Goal: Information Seeking & Learning: Learn about a topic

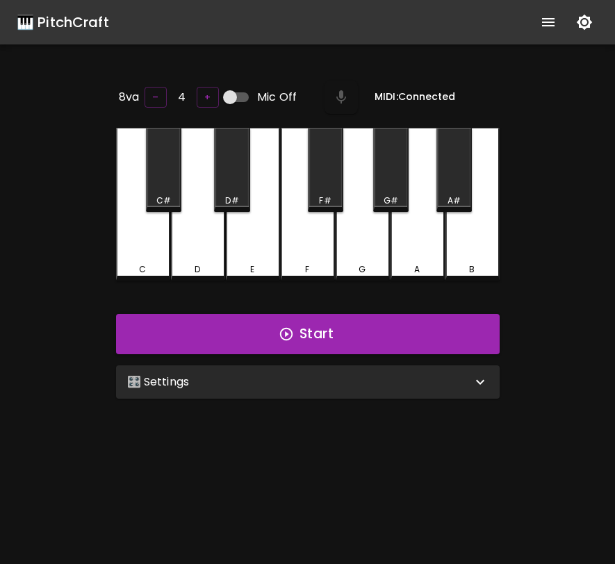
click at [235, 96] on input "Mic Off" at bounding box center [229, 97] width 79 height 26
checkbox input "true"
click at [292, 388] on div "🎛️ Settings" at bounding box center [307, 381] width 383 height 33
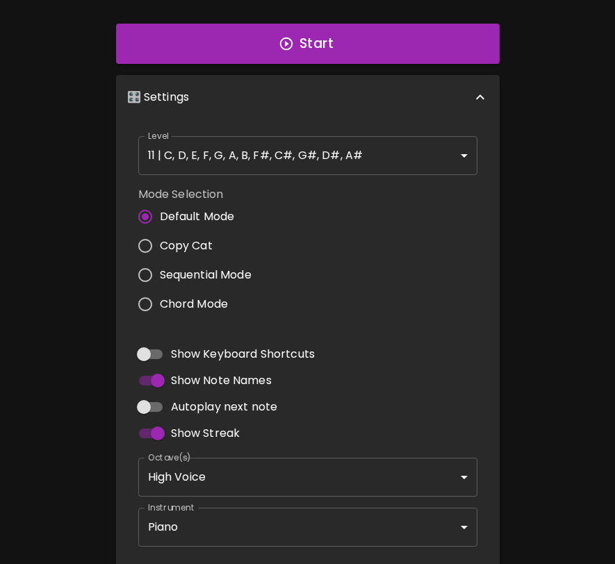
scroll to position [353, 0]
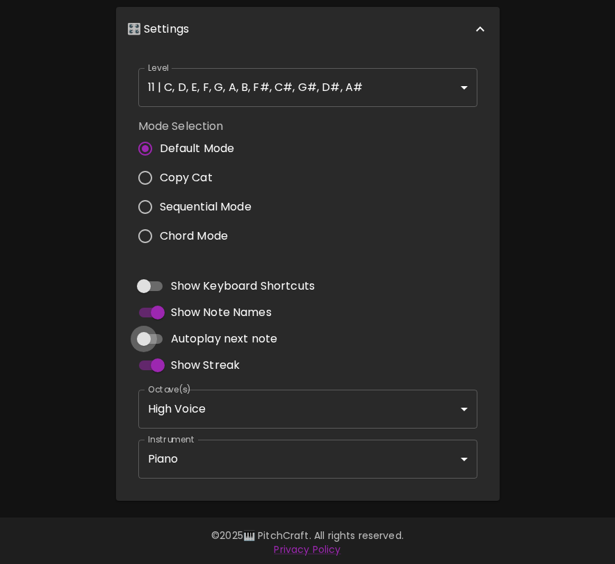
click at [153, 335] on input "Autoplay next note" at bounding box center [143, 339] width 79 height 26
click at [153, 335] on input "Autoplay next note" at bounding box center [157, 339] width 79 height 26
click at [153, 335] on input "Autoplay next note" at bounding box center [143, 339] width 79 height 26
checkbox input "true"
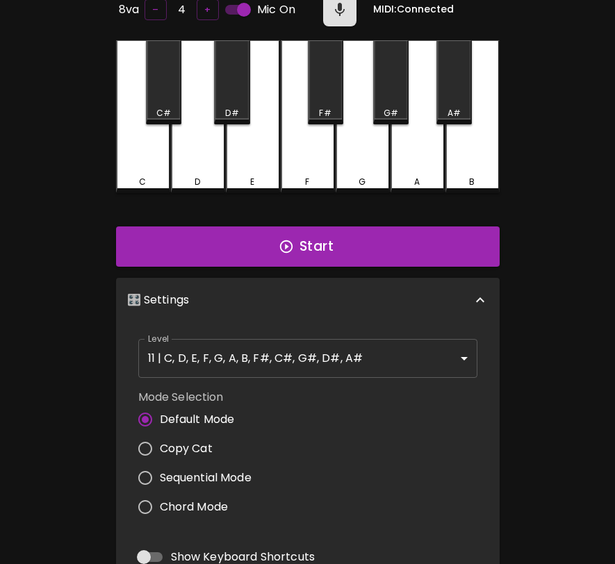
scroll to position [0, 0]
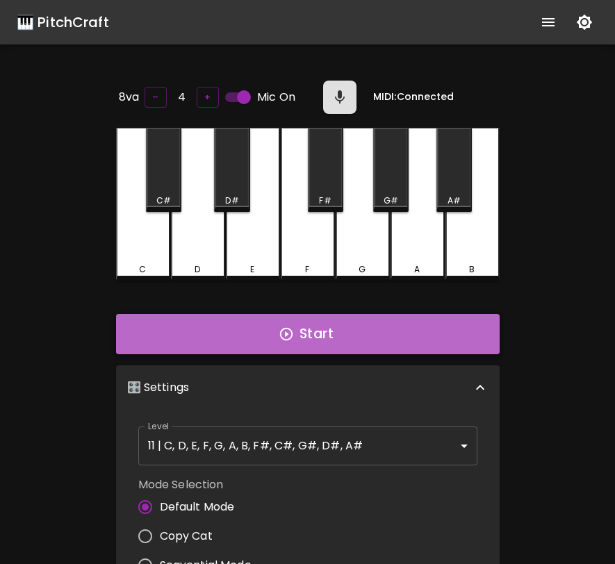
click at [300, 318] on button "Start" at bounding box center [307, 334] width 383 height 40
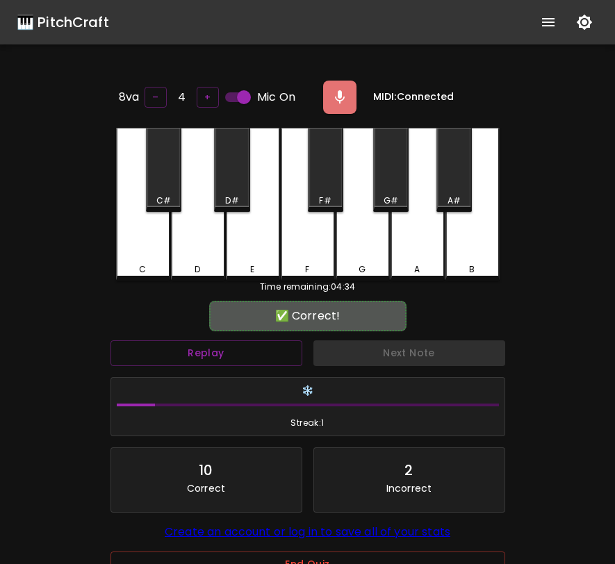
click at [275, 339] on div "Replay" at bounding box center [206, 353] width 203 height 37
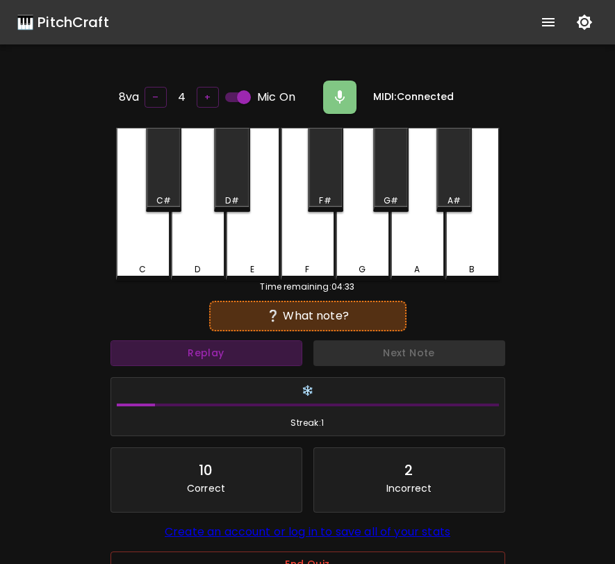
click at [275, 340] on button "Replay" at bounding box center [206, 353] width 192 height 26
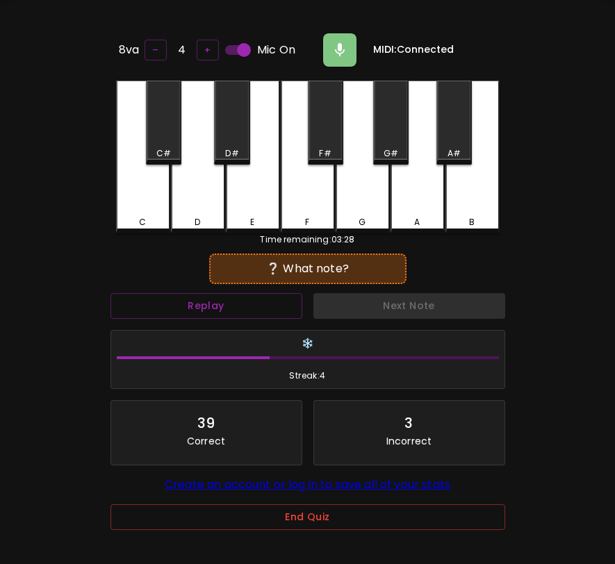
scroll to position [139, 0]
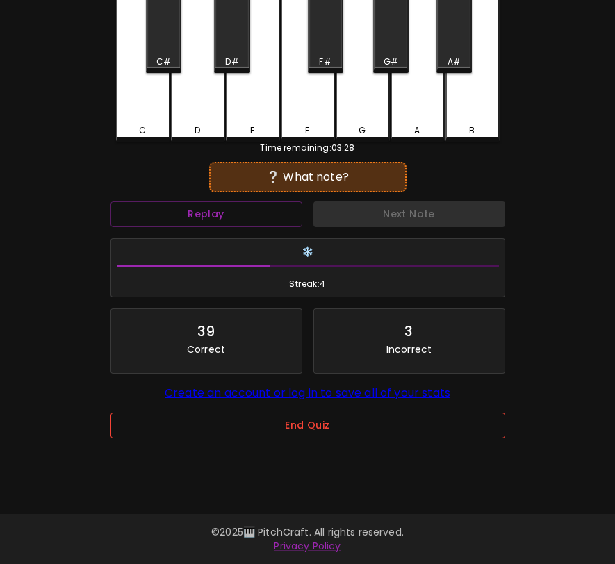
click at [338, 438] on button "End Quiz" at bounding box center [307, 426] width 395 height 26
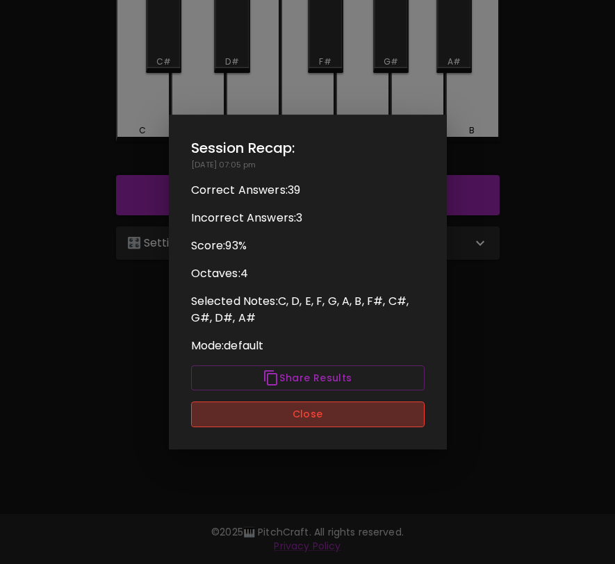
click at [340, 419] on button "Close" at bounding box center [307, 414] width 233 height 26
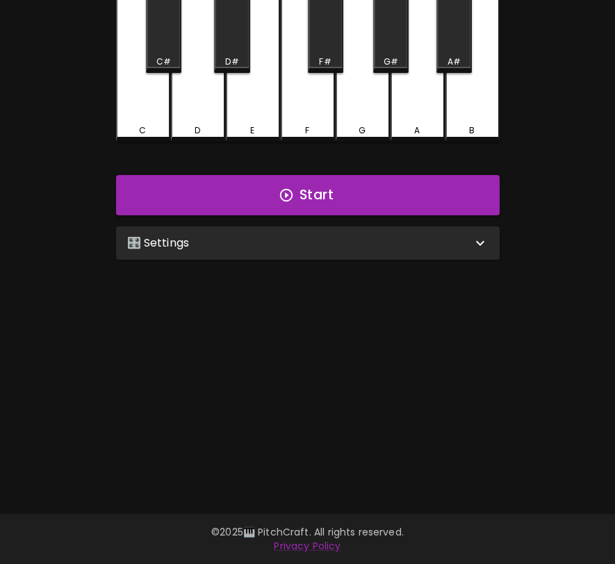
click at [331, 235] on div "🎛️ Settings" at bounding box center [299, 243] width 344 height 17
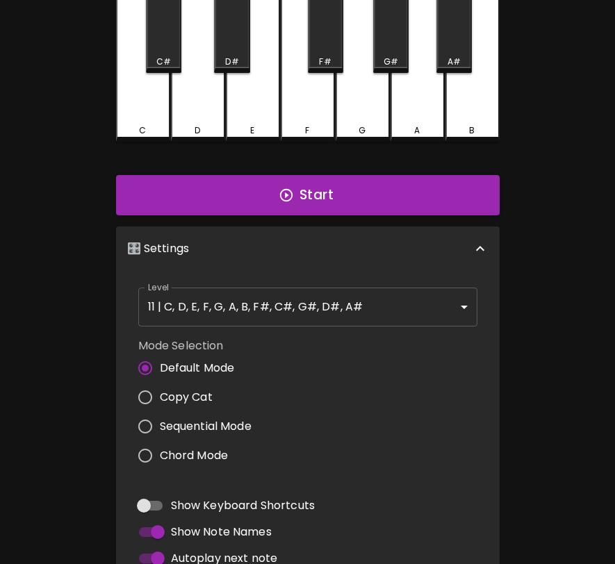
click at [169, 392] on span "Copy Cat" at bounding box center [186, 397] width 53 height 17
click at [160, 392] on input "Copy Cat" at bounding box center [145, 397] width 29 height 29
radio input "true"
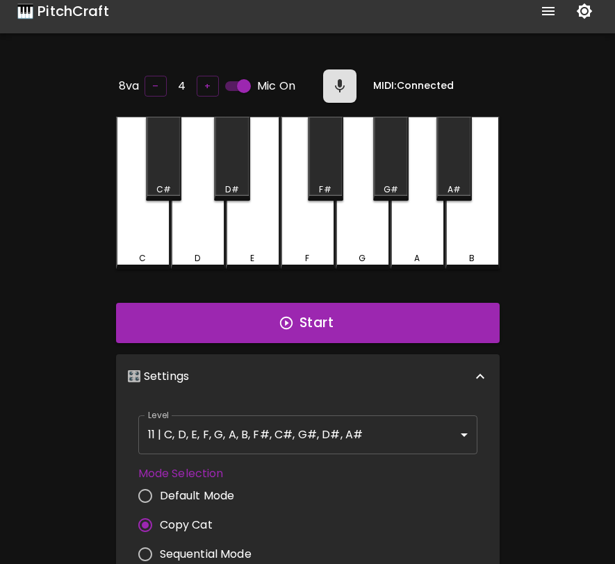
scroll to position [0, 0]
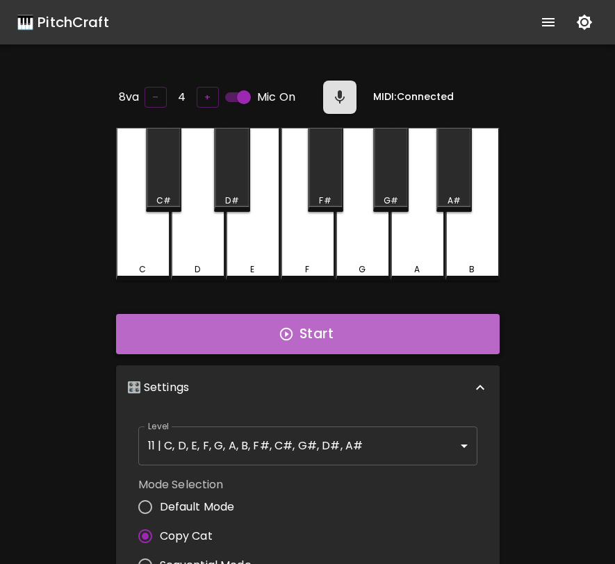
click at [307, 329] on button "Start" at bounding box center [307, 334] width 383 height 40
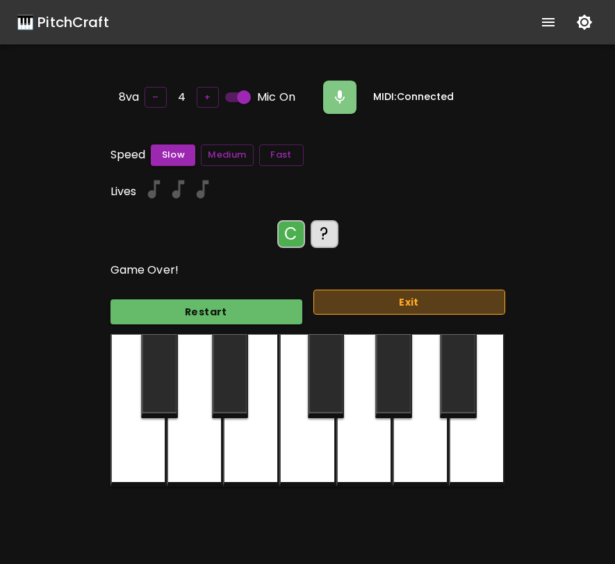
click at [379, 290] on button "Exit" at bounding box center [409, 303] width 192 height 26
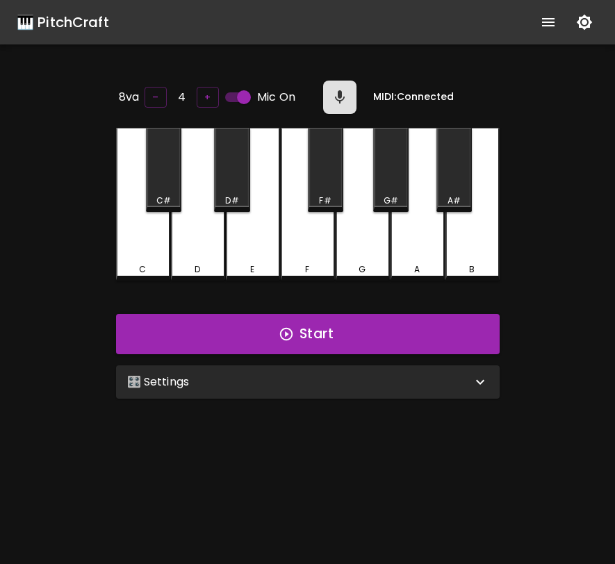
click at [284, 383] on div "🎛️ Settings" at bounding box center [299, 382] width 344 height 17
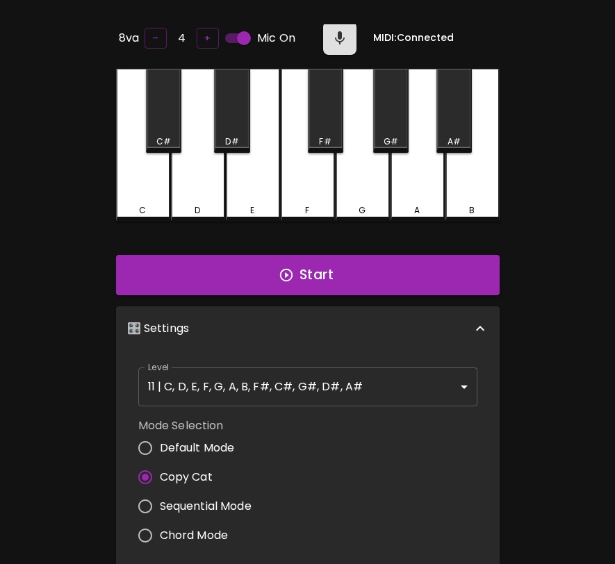
scroll to position [126, 0]
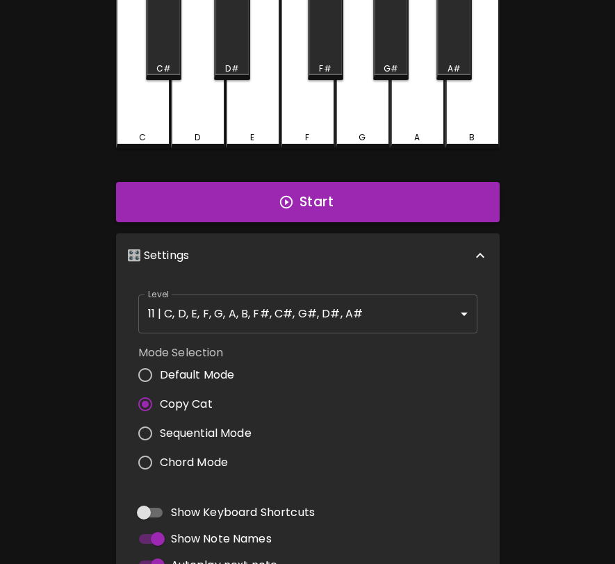
click at [215, 431] on span "Sequential Mode" at bounding box center [206, 433] width 92 height 17
click at [160, 431] on input "Sequential Mode" at bounding box center [145, 433] width 29 height 29
radio input "true"
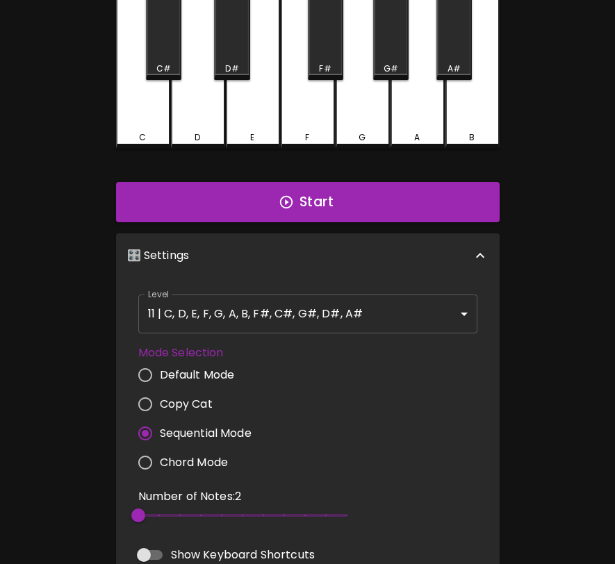
scroll to position [0, 0]
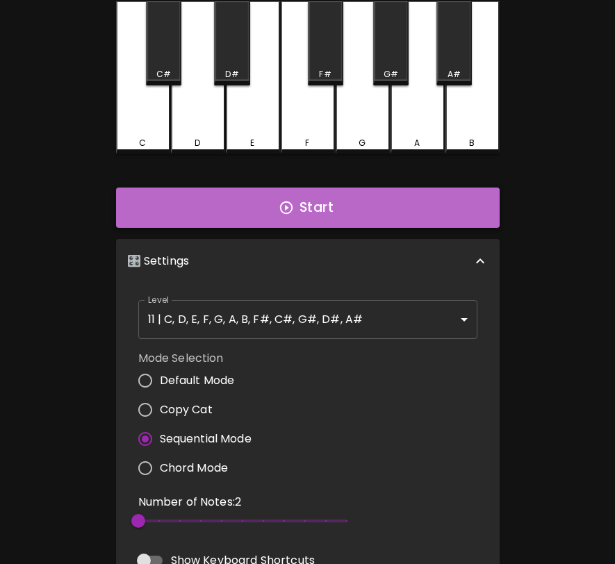
click at [318, 201] on button "Start" at bounding box center [307, 208] width 383 height 40
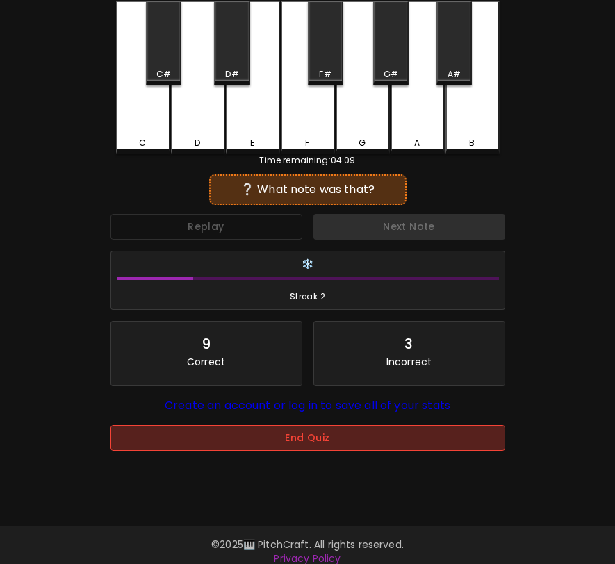
click at [318, 481] on div "8va – 4 + Mic On MIDI: Connected C C# D D# E F F# G G# A A# B Time remaining: 0…" at bounding box center [307, 233] width 417 height 564
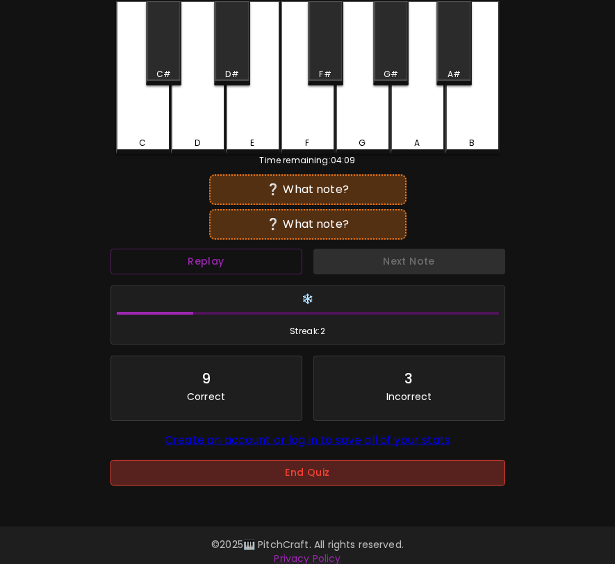
click at [318, 481] on button "End Quiz" at bounding box center [307, 473] width 395 height 26
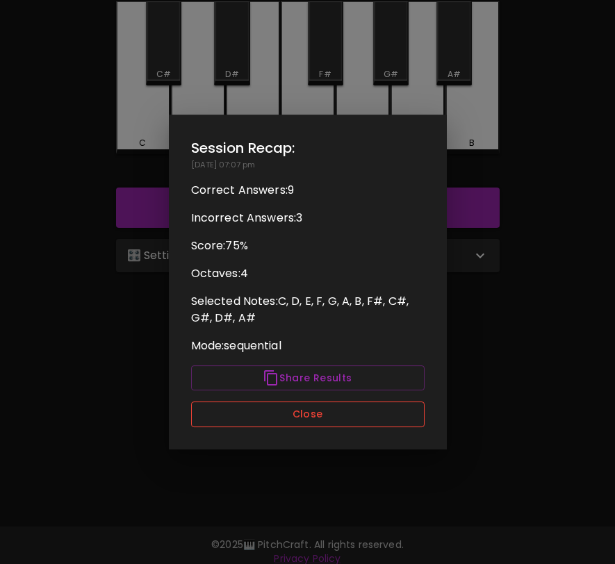
click at [347, 420] on button "Close" at bounding box center [307, 414] width 233 height 26
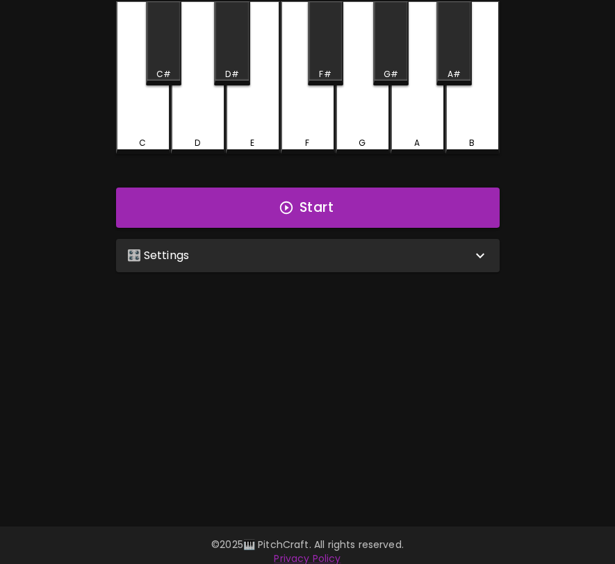
click at [371, 262] on div "🎛️ Settings" at bounding box center [307, 255] width 383 height 33
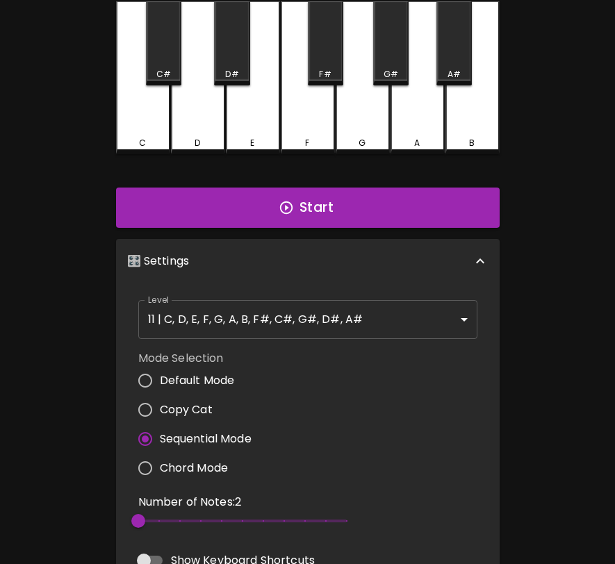
scroll to position [6, 0]
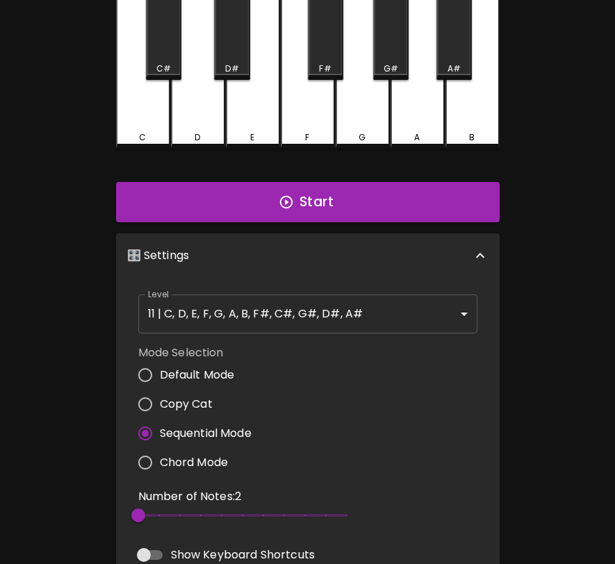
click at [144, 450] on input "Chord Mode" at bounding box center [145, 462] width 29 height 29
radio input "true"
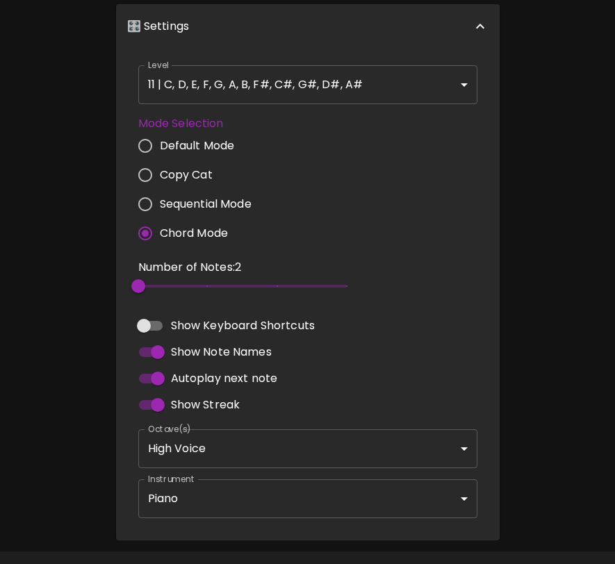
scroll to position [0, 0]
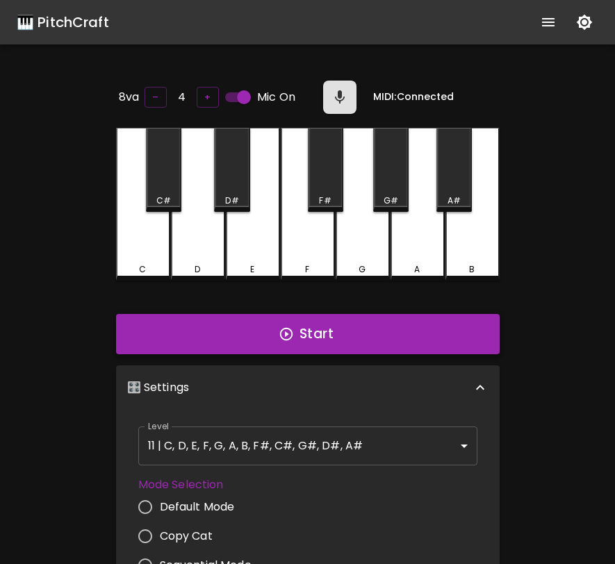
click at [366, 339] on button "Start" at bounding box center [307, 334] width 383 height 40
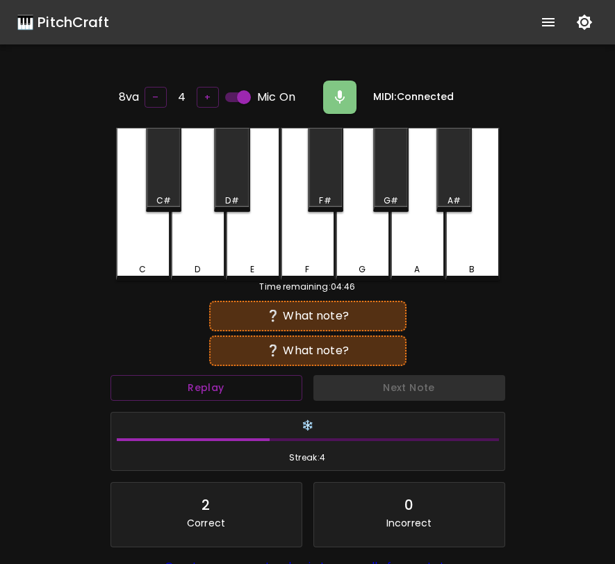
scroll to position [139, 0]
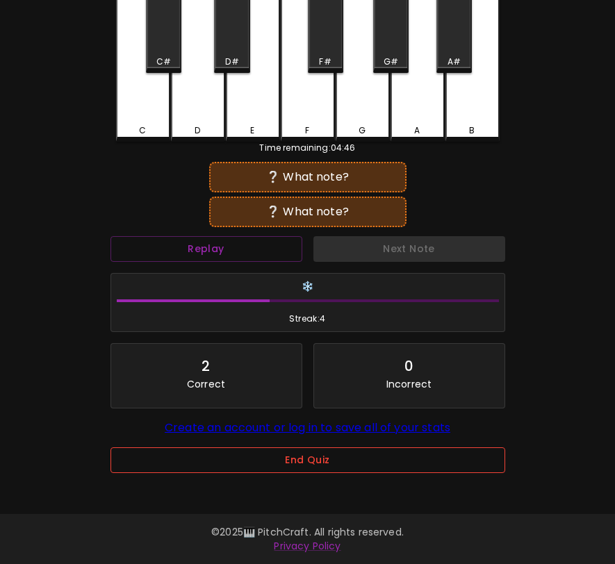
click at [308, 473] on button "End Quiz" at bounding box center [307, 460] width 395 height 26
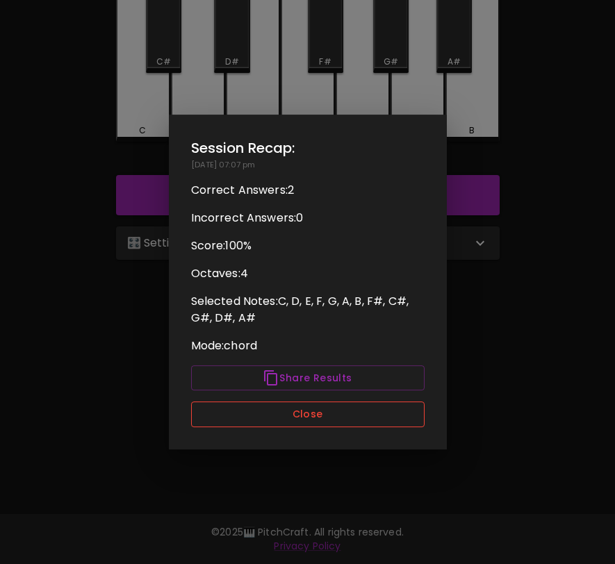
click at [329, 418] on button "Close" at bounding box center [307, 414] width 233 height 26
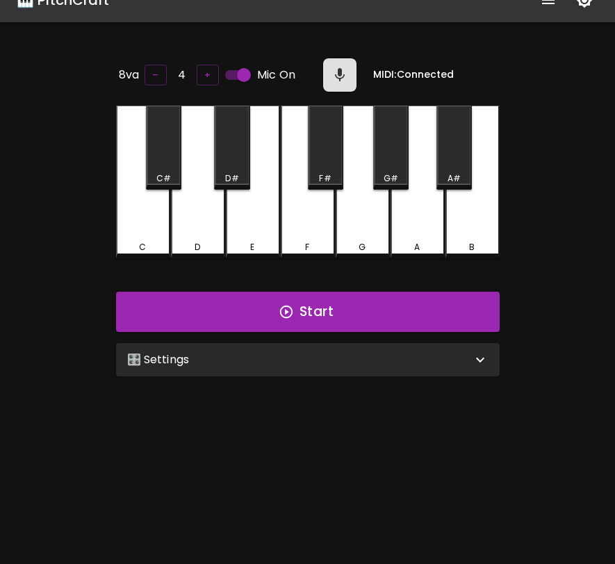
scroll to position [0, 0]
